Goal: Task Accomplishment & Management: Manage account settings

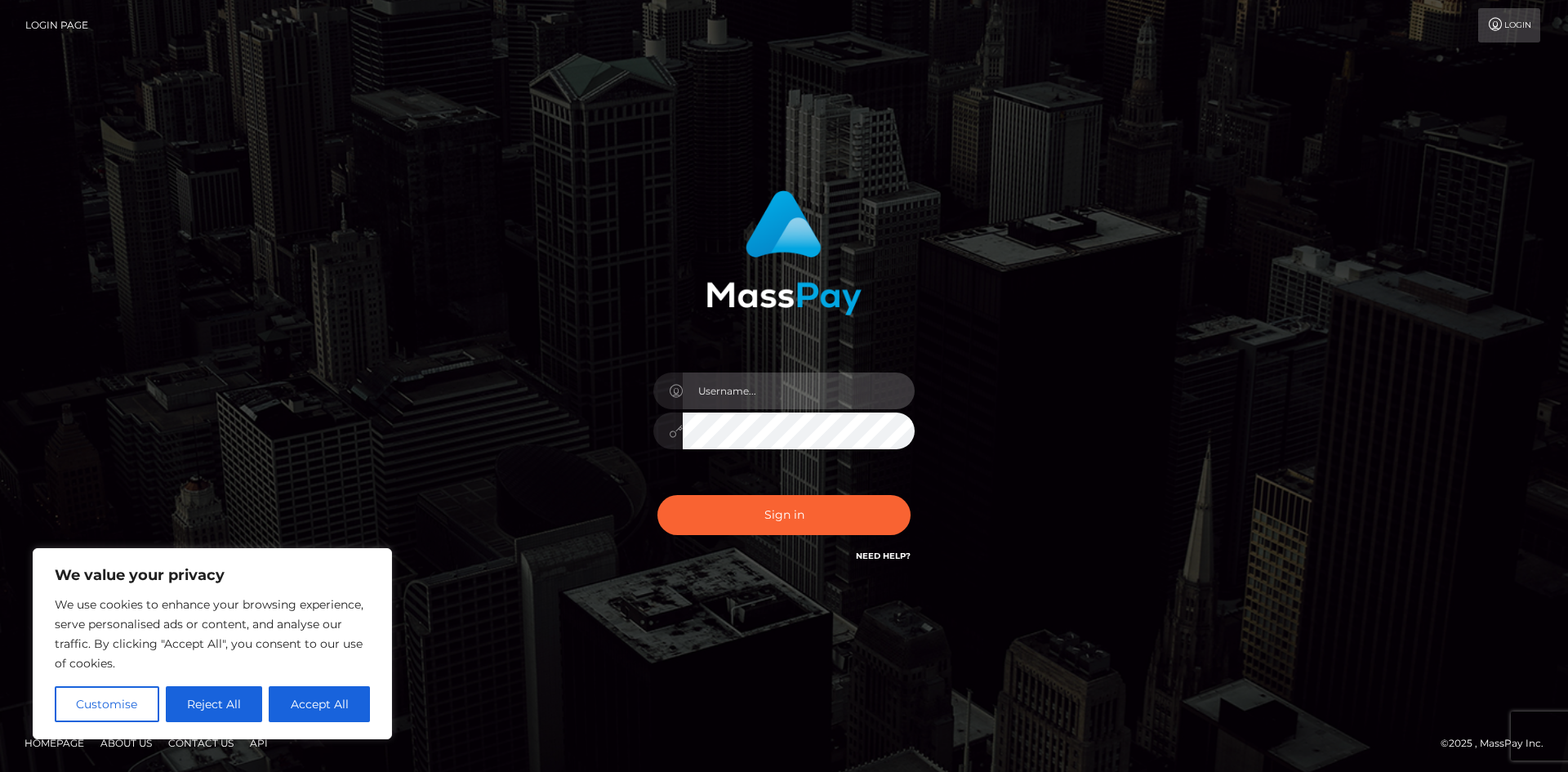
type input "hello.feetfinder"
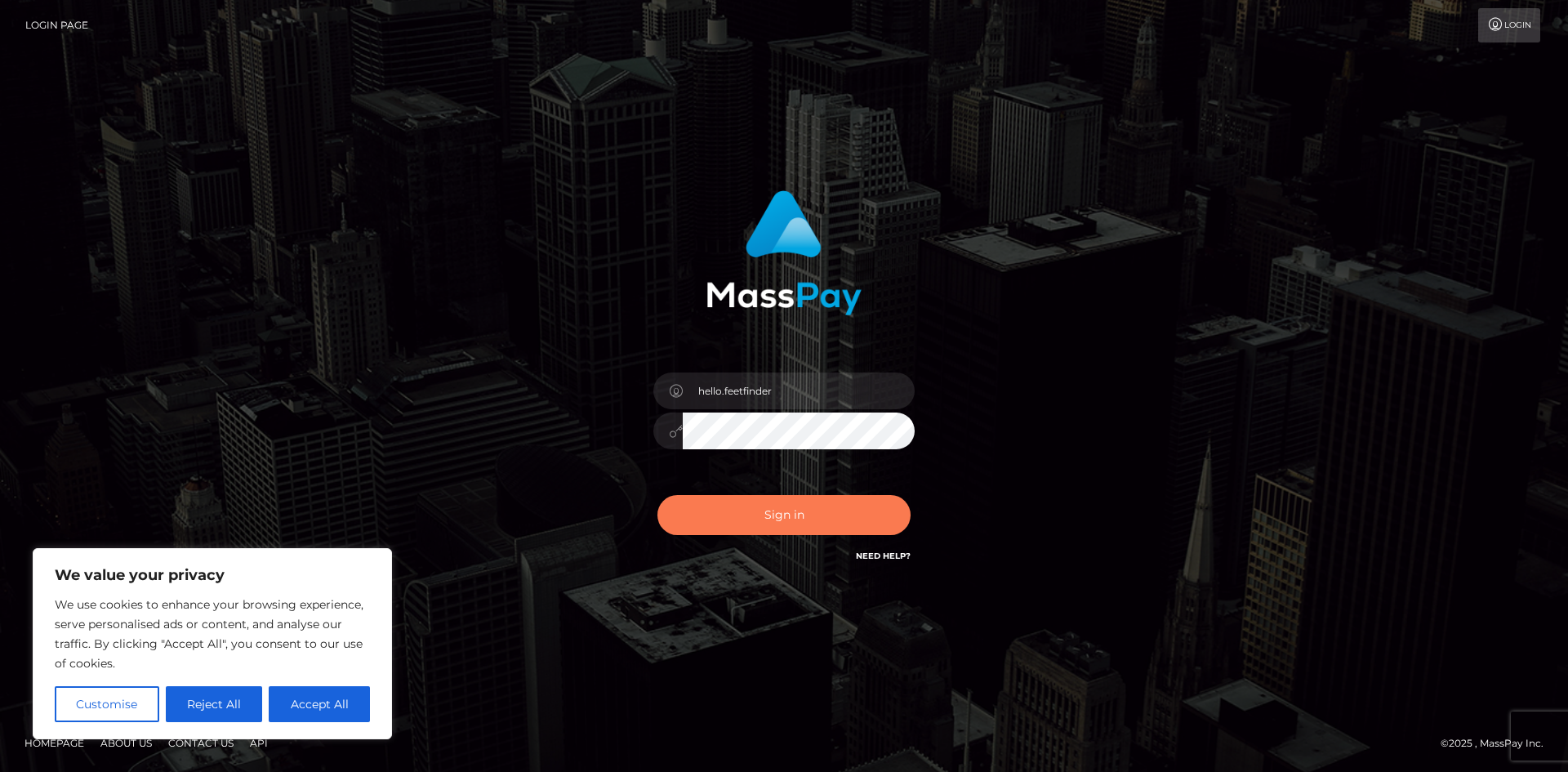
drag, startPoint x: 826, startPoint y: 522, endPoint x: 826, endPoint y: 512, distance: 10.0
click at [826, 517] on button "Sign in" at bounding box center [784, 515] width 253 height 40
click at [827, 526] on div "0cAFcWeA4yvx5Un1lH34_zojO-EUB08u3-bCp6ApGRnzNrObtJ25oALirFu6QCpKB4ZOE8ahSVV1Snn…" at bounding box center [784, 522] width 286 height 73
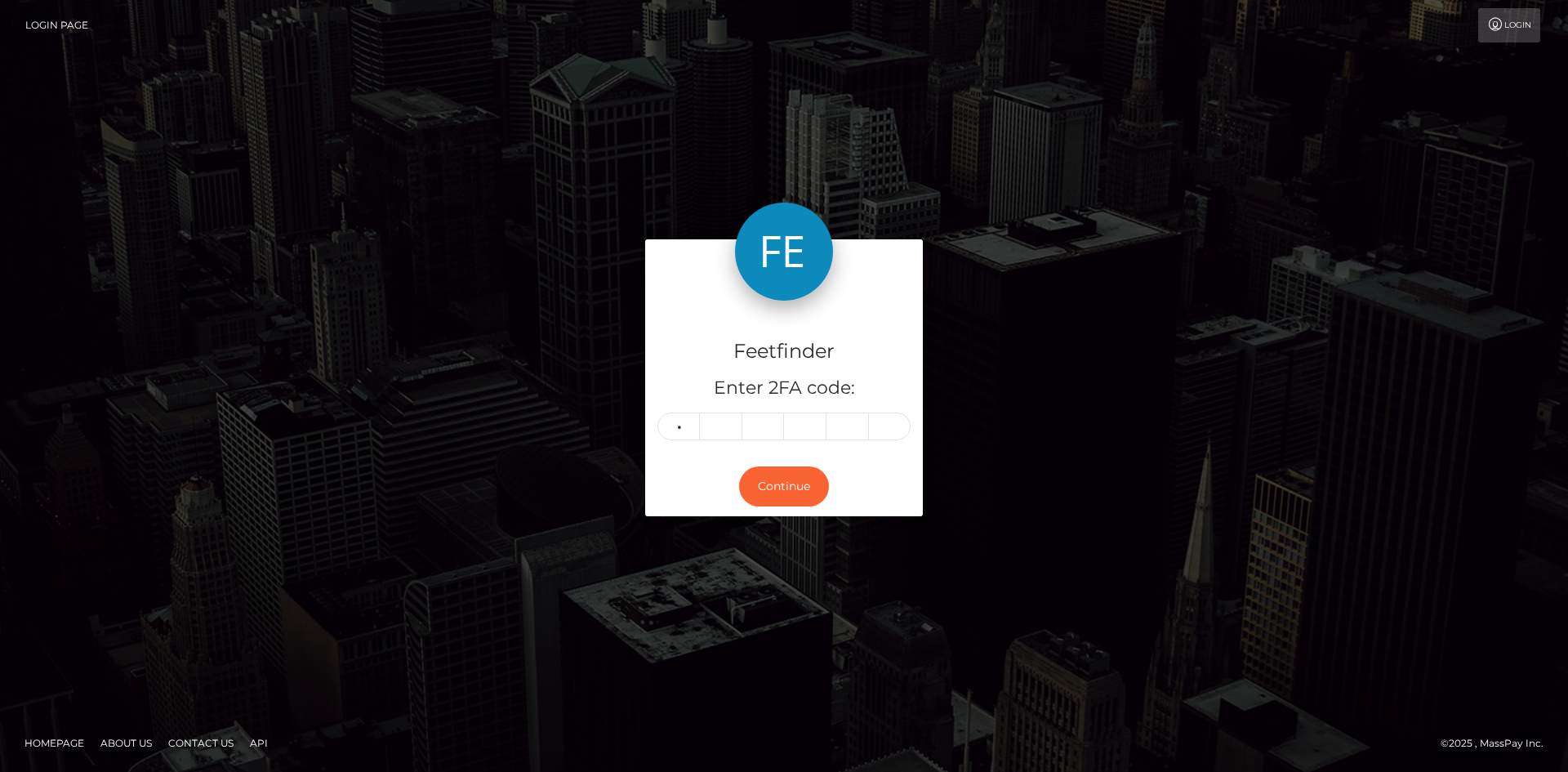
type input "0"
type input "8"
type input "4"
type input "0"
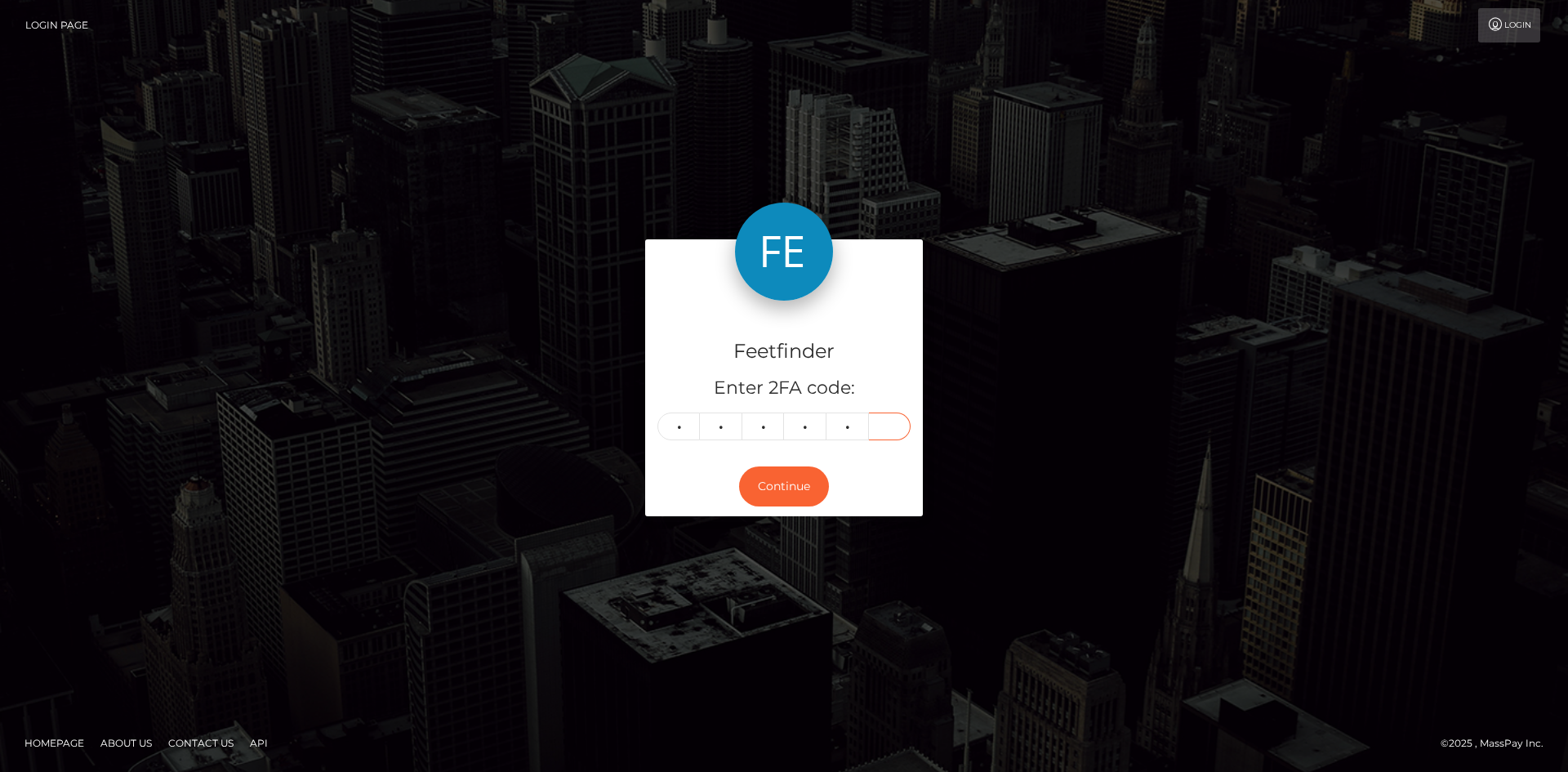
type input "0"
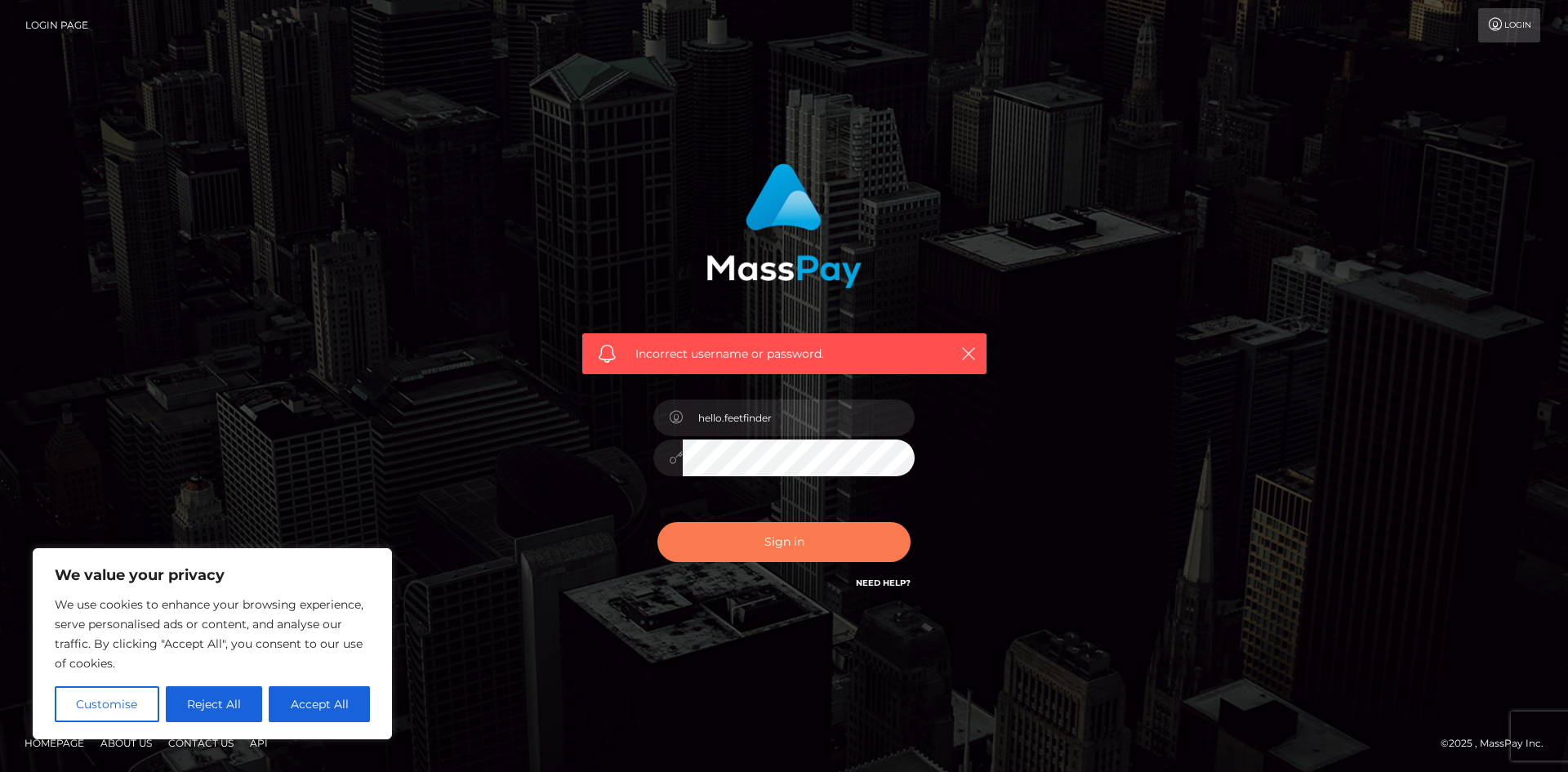
click at [828, 539] on button "Sign in" at bounding box center [784, 542] width 253 height 40
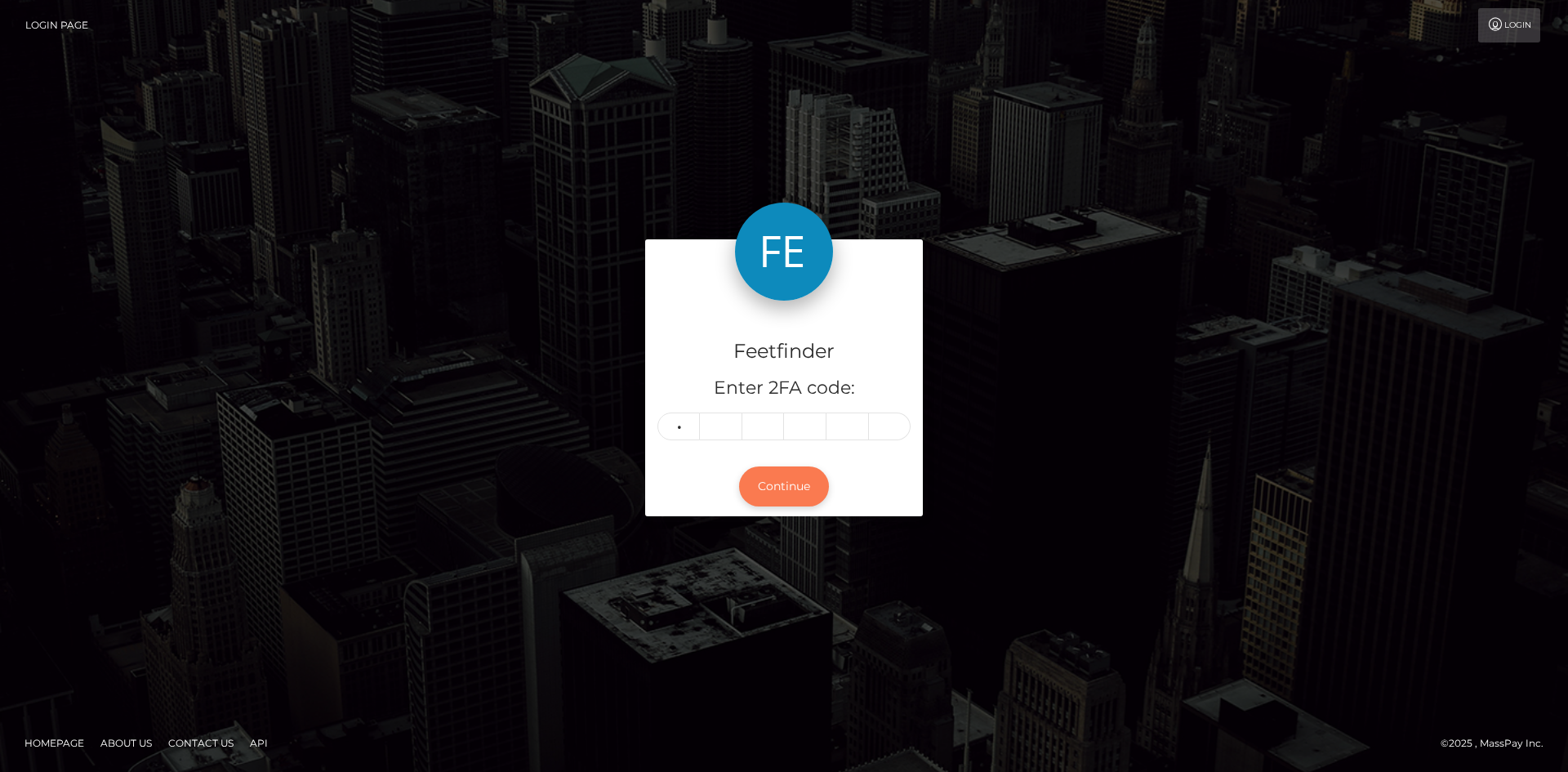
type input "0"
type input "8"
type input "2"
type input "4"
type input "0"
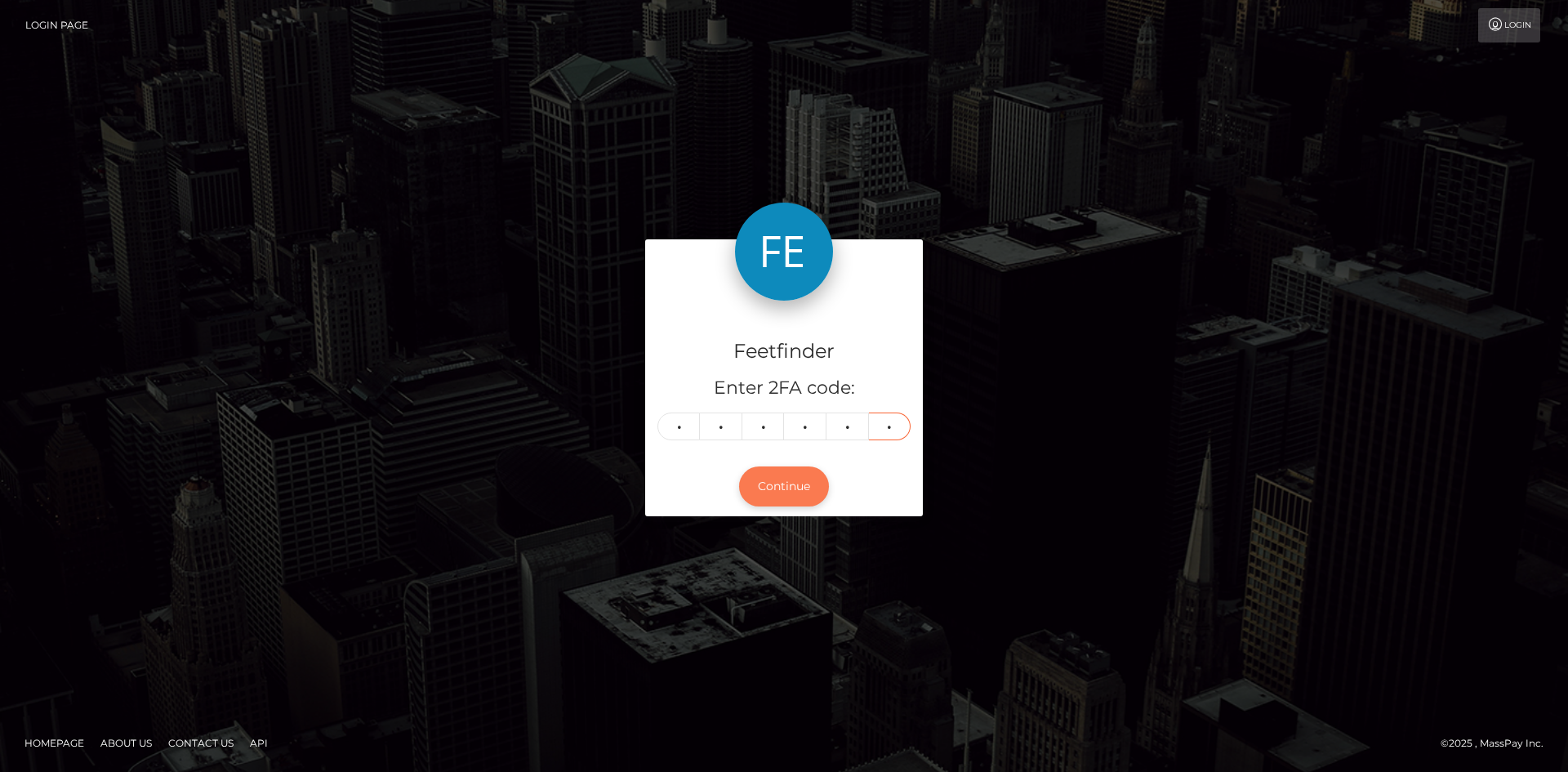
type input "0"
click at [800, 485] on button "Continue" at bounding box center [783, 486] width 89 height 40
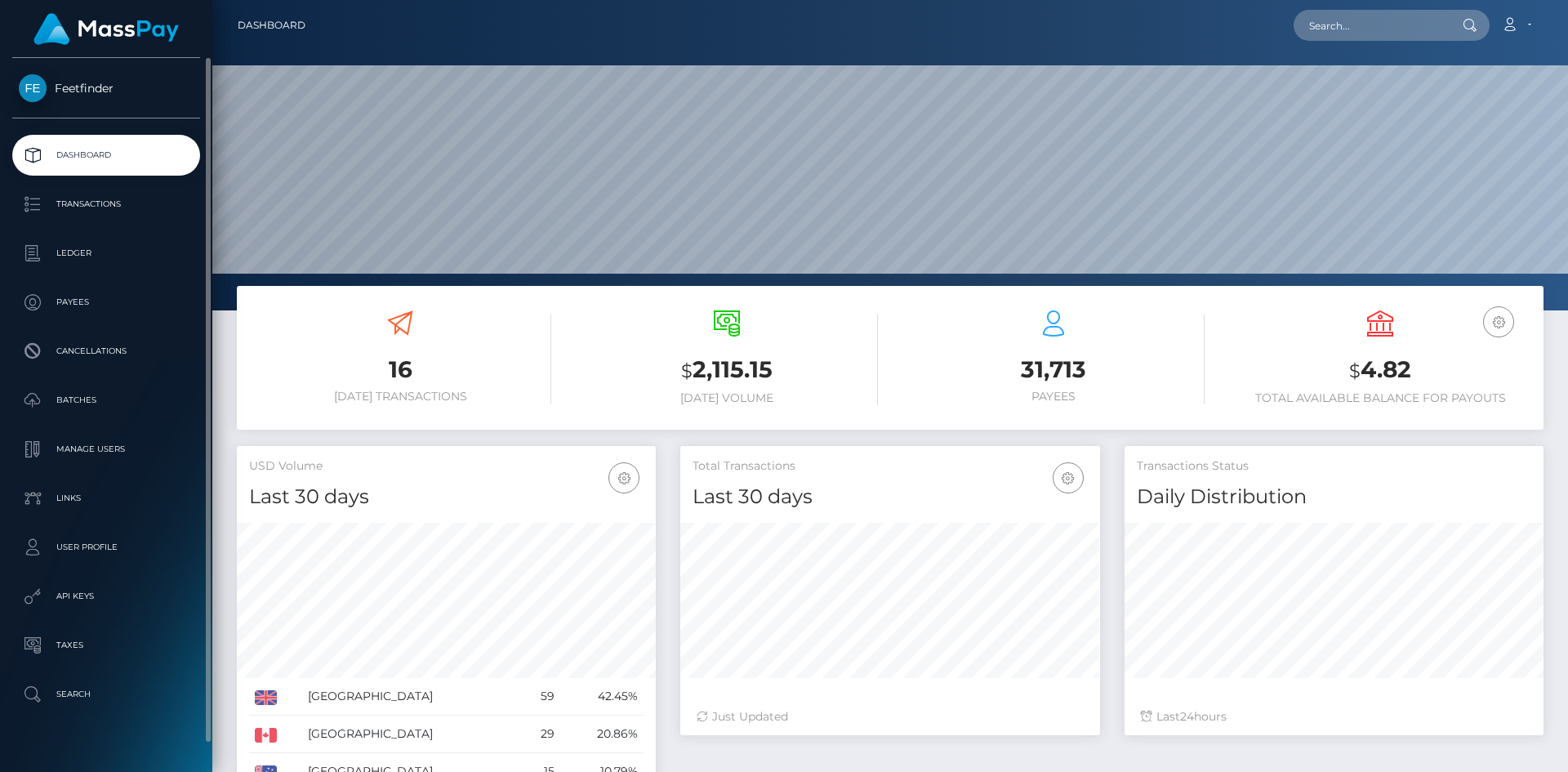
scroll to position [290, 420]
click at [115, 296] on p "Payees" at bounding box center [106, 302] width 175 height 25
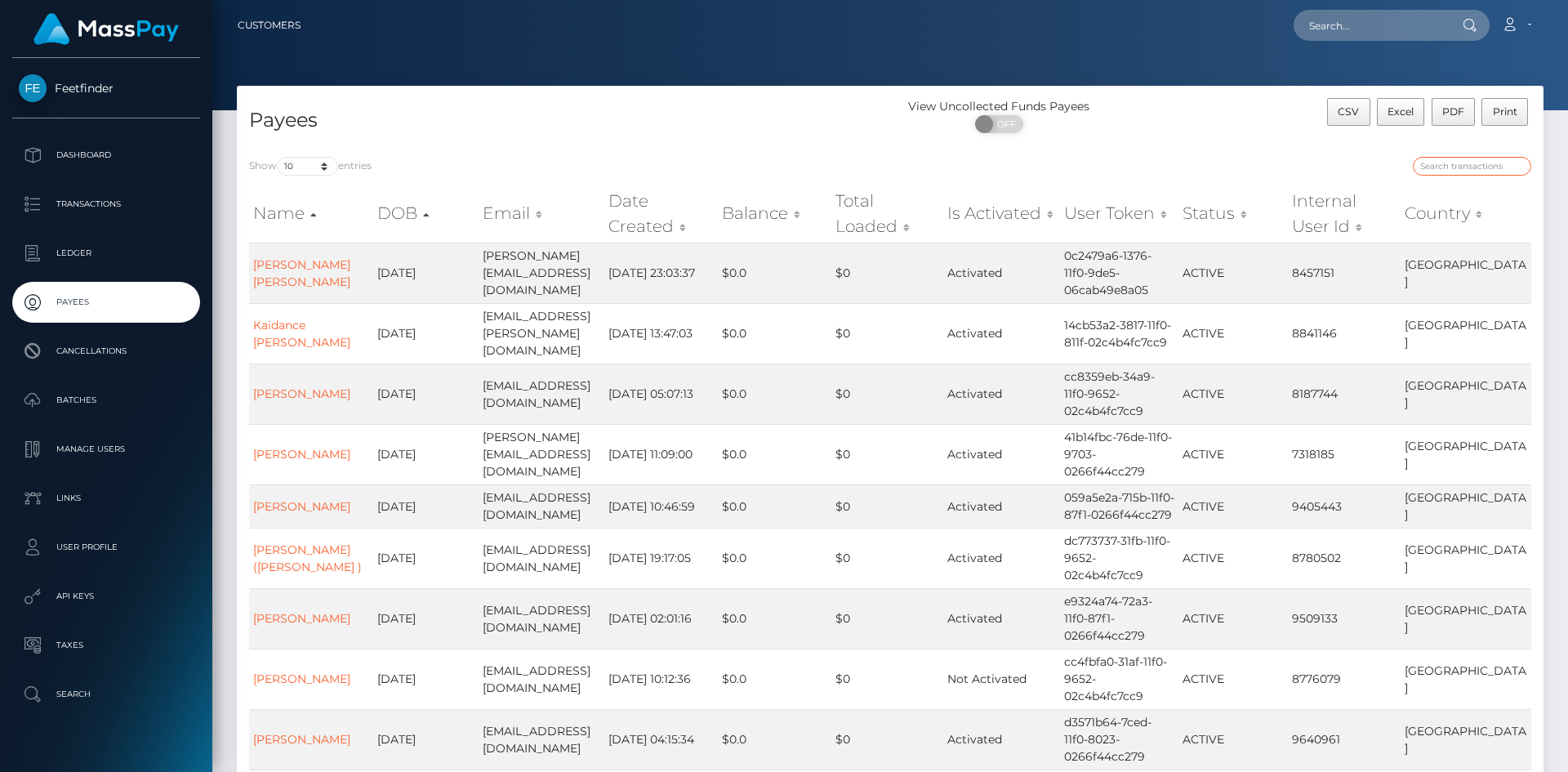
click at [1485, 170] on input "search" at bounding box center [1472, 166] width 118 height 19
paste input "4055c81e-98e3-11f0-bd85-0694aced620b"
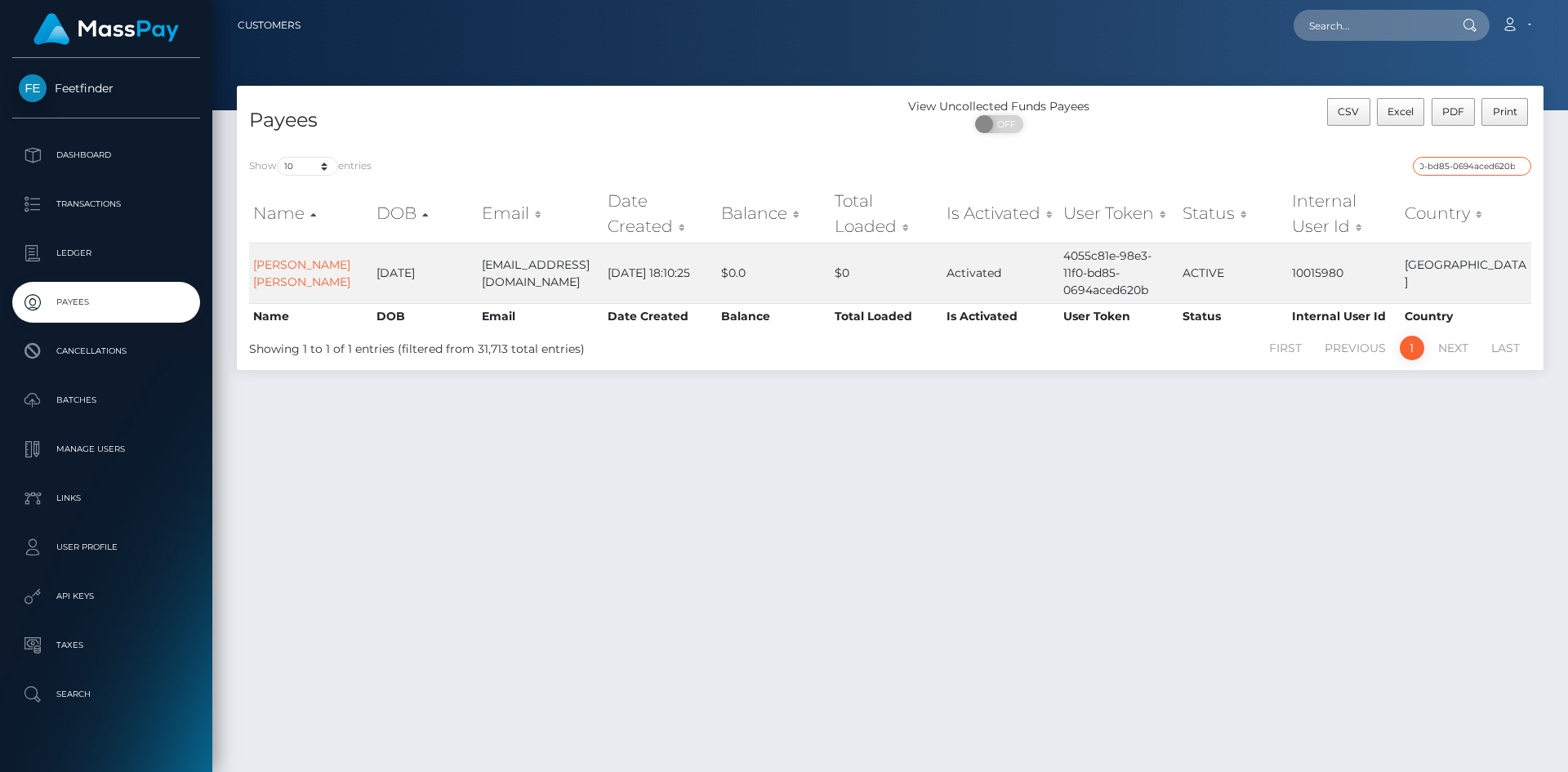
type input "4055c81e-98e3-11f0-bd85-0694aced620b"
